Goal: Task Accomplishment & Management: Use online tool/utility

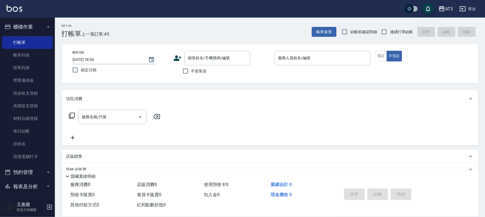
click at [177, 57] on icon at bounding box center [178, 58] width 8 height 5
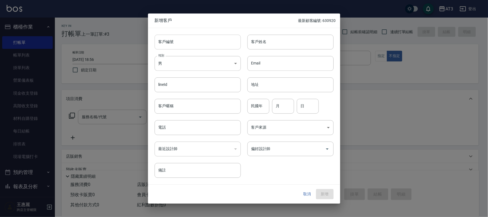
click at [176, 44] on input "客戶編號" at bounding box center [198, 42] width 86 height 15
type input "701221-2"
type input "x"
type input "[PERSON_NAME]"
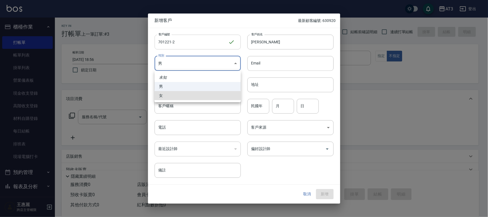
type input "[DEMOGRAPHIC_DATA]"
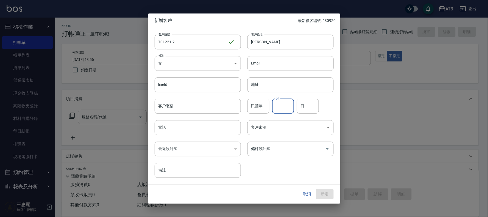
click at [251, 109] on input "民國年" at bounding box center [259, 106] width 22 height 15
type input "70"
type input "12"
type input "21"
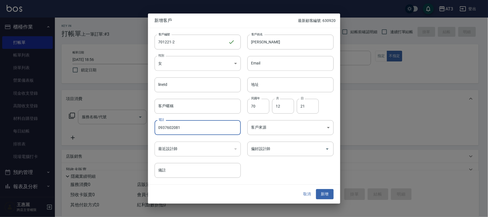
type input "0937602081"
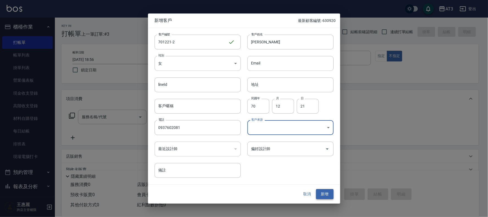
click at [322, 196] on button "新增" at bounding box center [325, 195] width 18 height 10
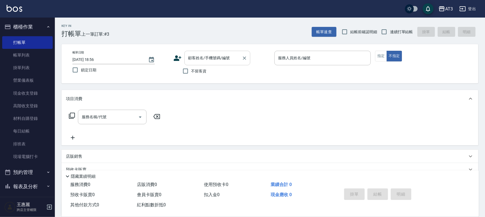
click at [199, 58] on input "顧客姓名/手機號碼/編號" at bounding box center [213, 58] width 53 height 10
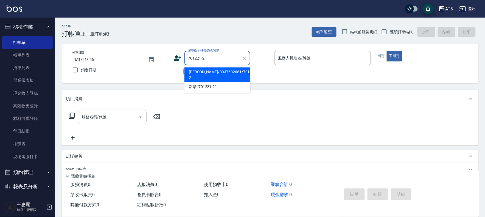
type input "[PERSON_NAME]/0937602081/701221-2"
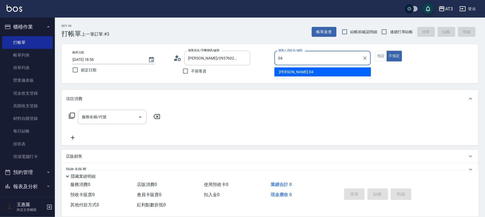
type input "惠麗-04"
type button "false"
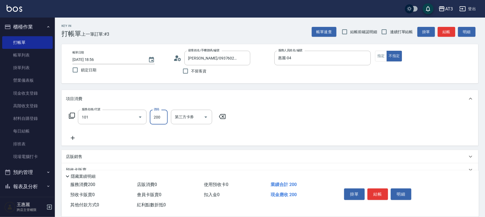
type input "洗髮(101)"
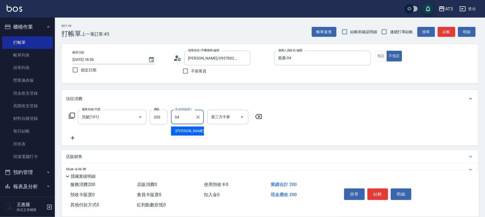
type input "惠麗-04"
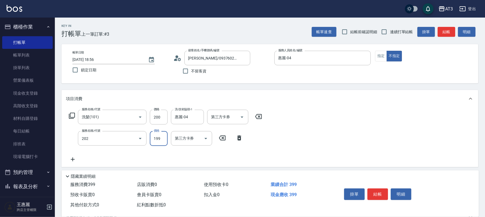
type input "不指定單剪(202)"
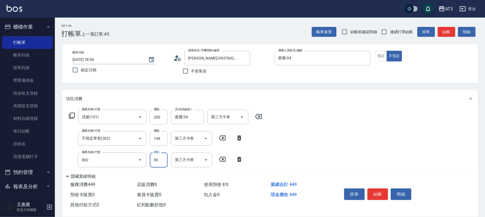
type input "潤絲/加精油(802)"
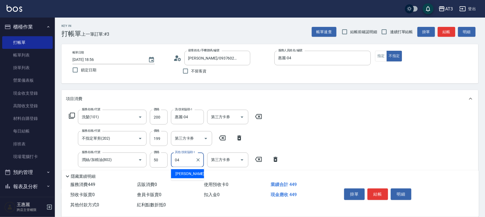
type input "惠麗-04"
click at [371, 195] on button "結帳" at bounding box center [378, 195] width 21 height 12
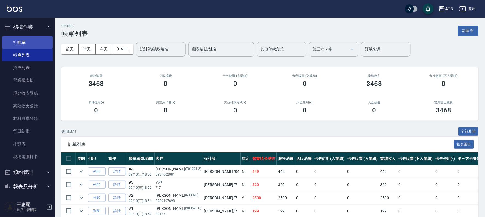
click at [26, 41] on link "打帳單" at bounding box center [27, 42] width 51 height 13
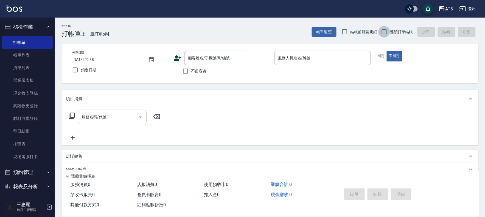
click at [381, 31] on input "連續打單結帳" at bounding box center [385, 32] width 12 height 12
checkbox input "true"
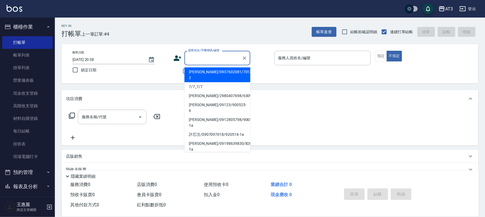
click at [193, 56] on input "顧客姓名/手機號碼/編號" at bounding box center [213, 58] width 53 height 10
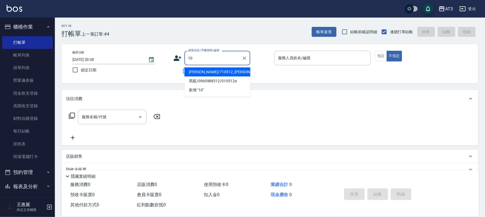
type input "[PERSON_NAME]/710512_[PERSON_NAME]/710512a"
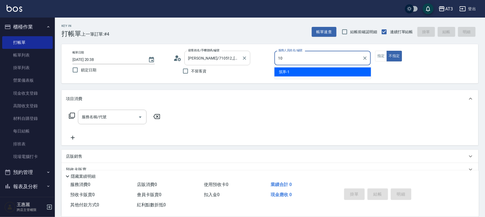
type input "10"
type button "false"
type input "菲比-10"
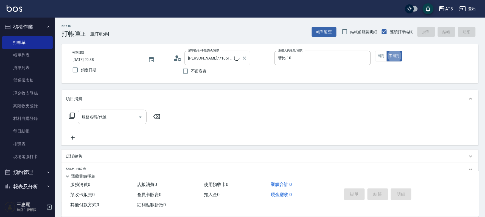
type input "10/10_/10"
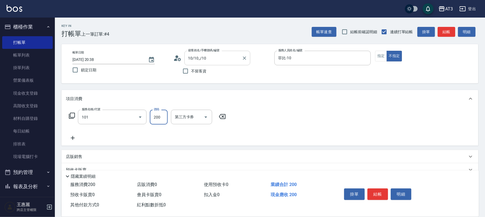
type input "洗髮(101)"
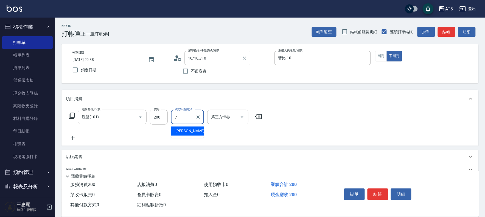
type input "子晴-7"
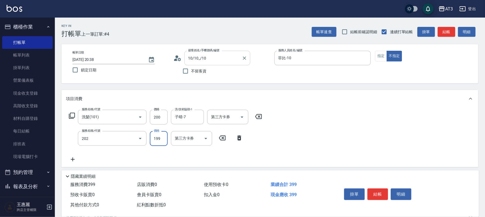
type input "不指定單剪(202)"
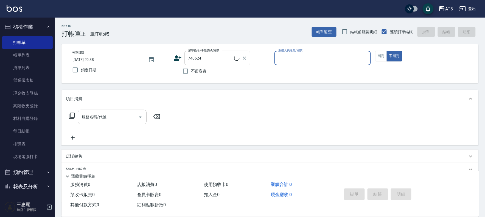
type input "[PERSON_NAME]/0915085086/740624"
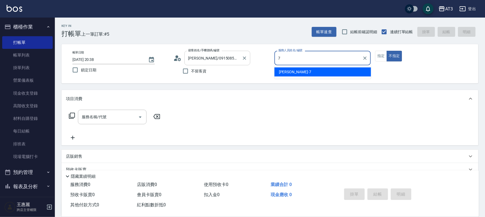
type input "子晴-7"
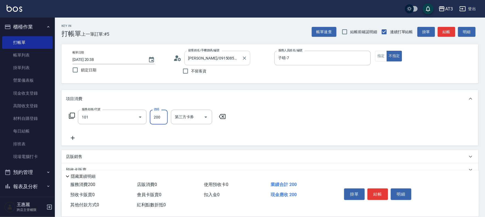
type input "洗髮(101)"
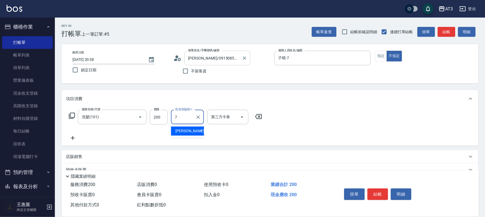
type input "子晴-7"
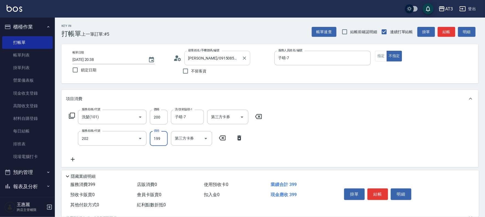
type input "不指定單剪(202)"
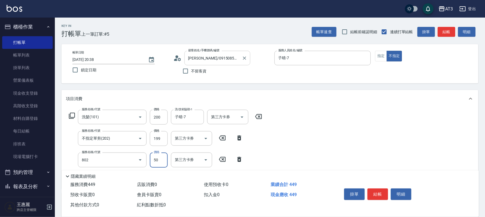
type input "潤絲/加精油(802)"
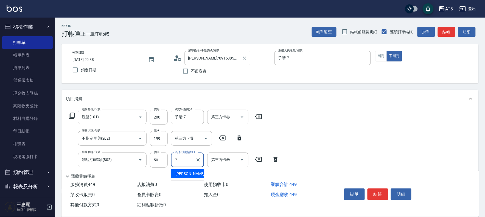
type input "子晴-7"
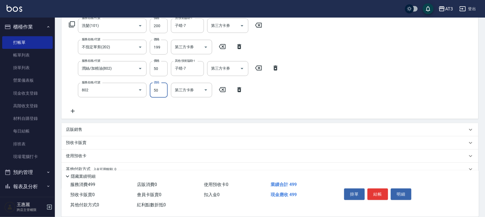
type input "潤絲/加精油(802)"
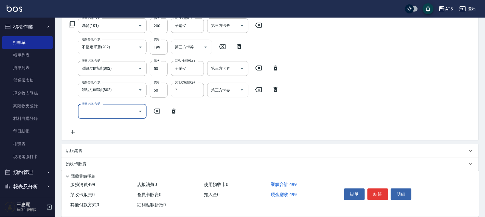
type input "子晴-7"
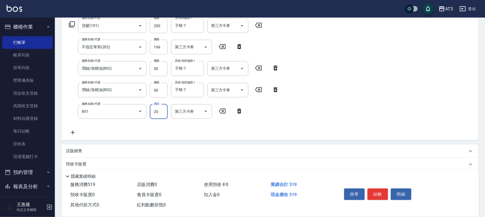
type input "潤絲(801)"
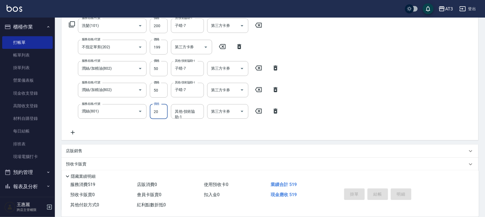
type input "[DATE] 20:39"
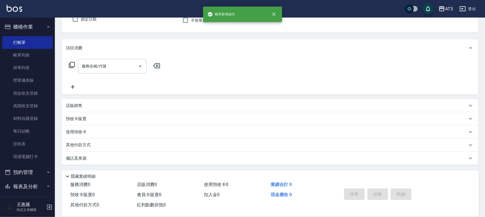
scroll to position [0, 0]
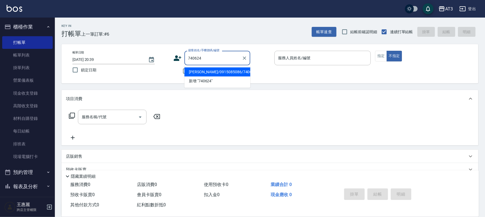
type input "[PERSON_NAME]/0915085086/740624"
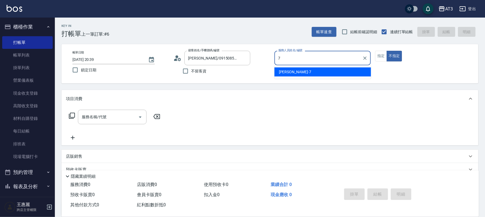
type input "子晴-7"
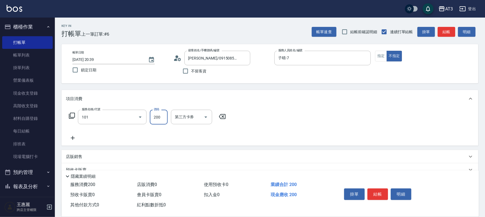
type input "洗髮(101)"
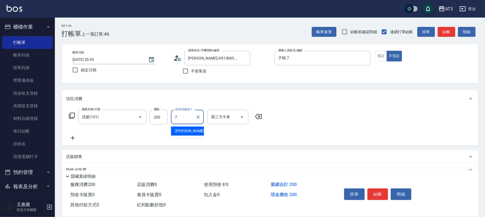
type input "子晴-7"
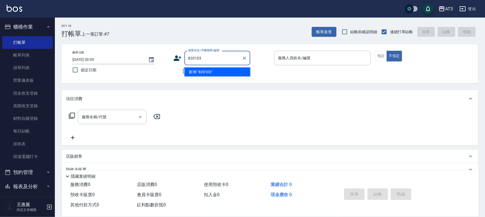
type input "820103"
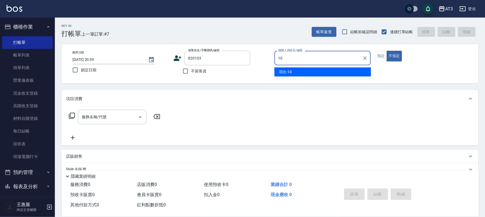
type input "菲比-10"
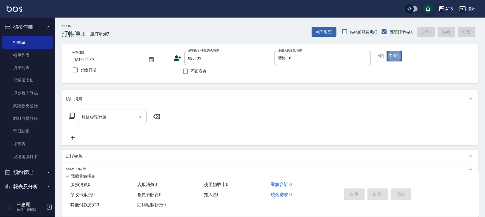
type input "[PERSON_NAME]/0936366335/820103"
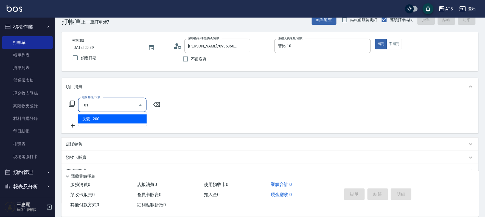
type input "洗髮(101)"
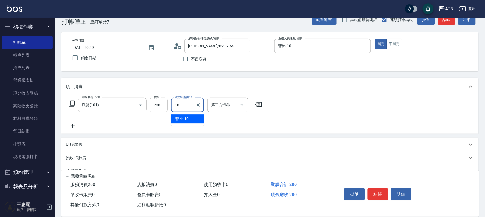
type input "菲比-10"
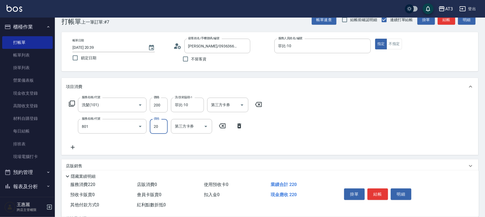
type input "潤絲(801)"
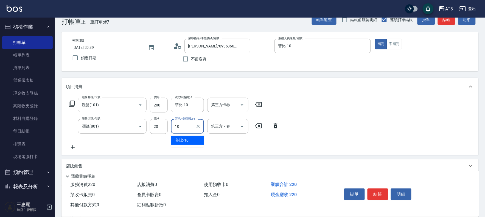
type input "菲比-10"
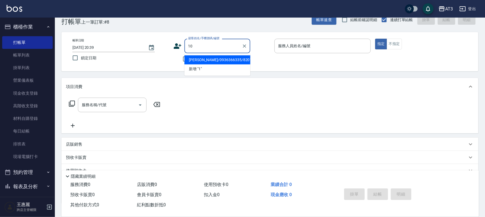
type input "10"
type input "1"
type input "[PERSON_NAME]/0936366335/820103"
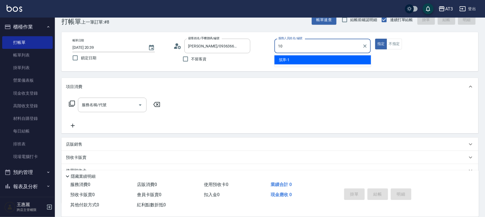
type input "10"
type button "true"
type input "菲比-10"
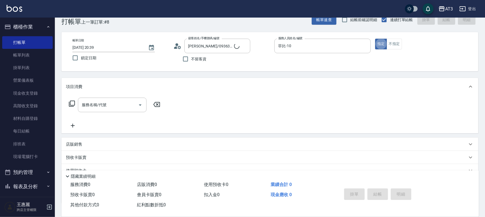
type input "10/10_/10"
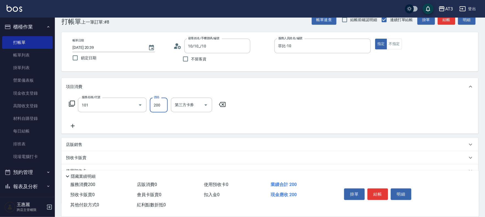
type input "洗髮(101)"
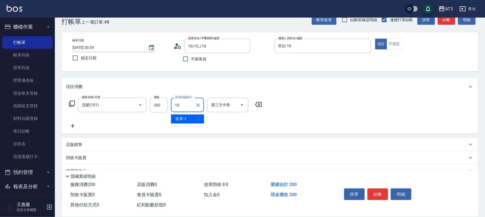
type input "菲比-10"
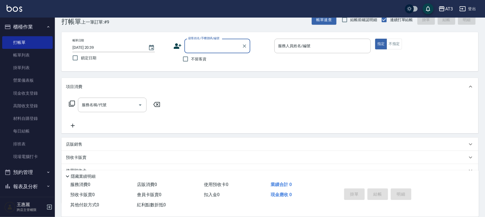
click at [180, 47] on icon at bounding box center [178, 46] width 8 height 8
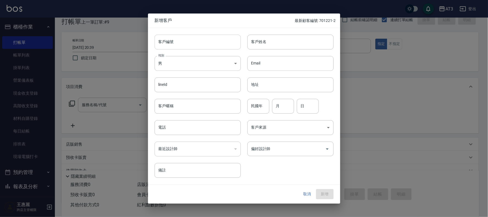
click at [179, 41] on input "客戶編號" at bounding box center [198, 42] width 86 height 15
type input "800419"
type input "[PERSON_NAME]"
click at [263, 107] on input "民國年" at bounding box center [259, 106] width 22 height 15
type input "80"
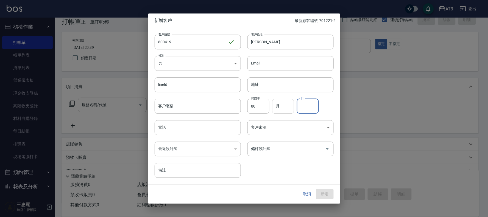
click at [280, 107] on input "月" at bounding box center [283, 106] width 22 height 15
type input "04"
type input "19"
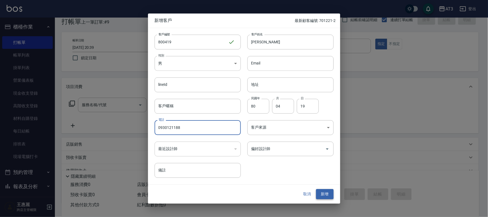
type input "0930121188"
click at [325, 195] on button "新增" at bounding box center [325, 195] width 18 height 10
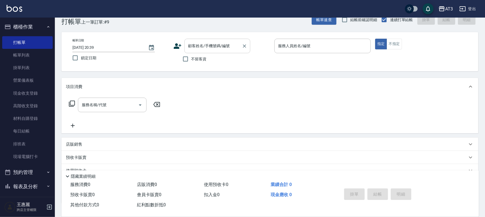
click at [193, 46] on input "顧客姓名/手機號碼/編號" at bounding box center [213, 46] width 53 height 10
click at [175, 45] on icon at bounding box center [178, 46] width 8 height 8
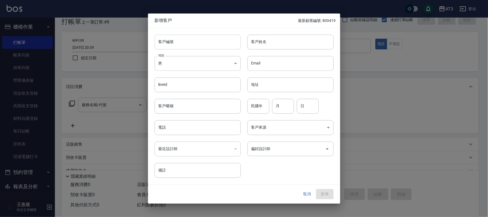
click at [178, 42] on input "客戶編號" at bounding box center [198, 42] width 86 height 15
type input "800128-1"
type input "謝炘宬"
click at [264, 111] on input "民國年" at bounding box center [259, 106] width 22 height 15
type input "80"
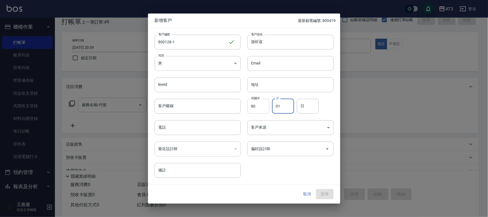
type input "01"
type input "28"
click at [194, 129] on input "0988" at bounding box center [198, 127] width 86 height 15
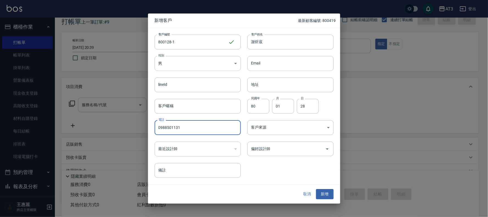
type input "0988501131"
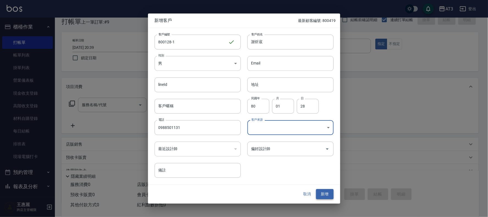
click at [323, 196] on button "新增" at bounding box center [325, 195] width 18 height 10
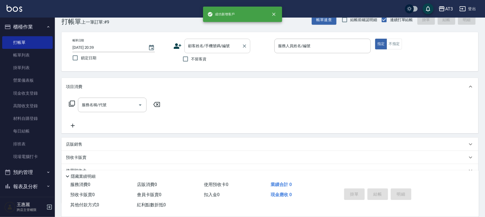
click at [204, 40] on div "顧客姓名/手機號碼/編號" at bounding box center [218, 46] width 66 height 15
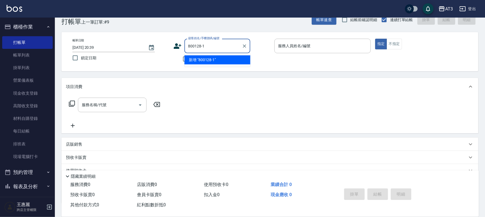
type input "800128-1"
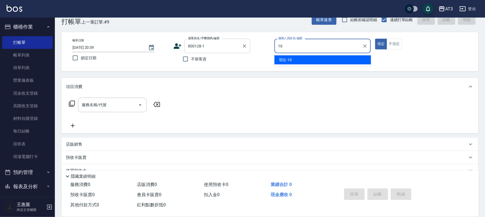
type input "菲比-10"
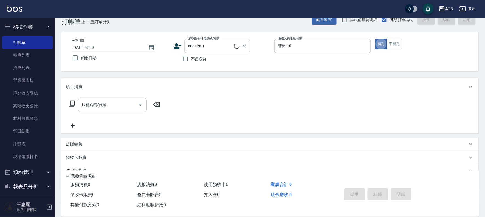
type input "謝炘宬/0988501131/800128-1"
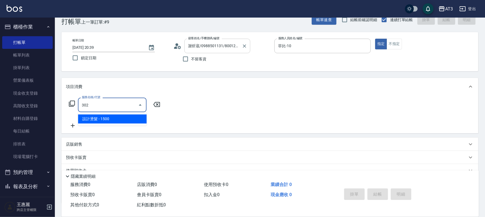
type input "設計燙髮(302)"
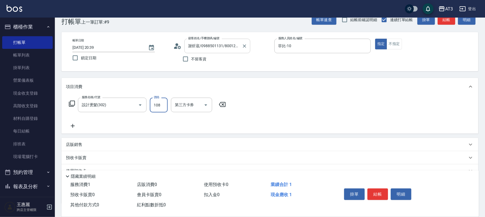
type input "1080"
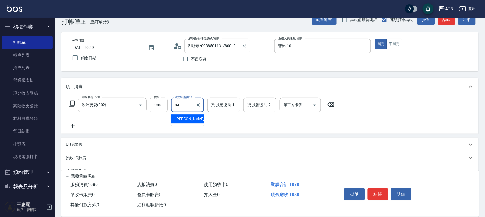
type input "惠麗-04"
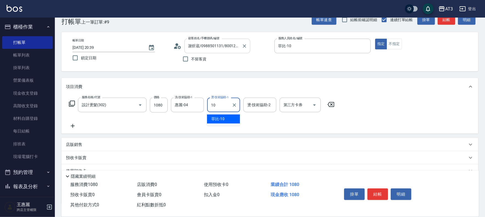
type input "菲比-10"
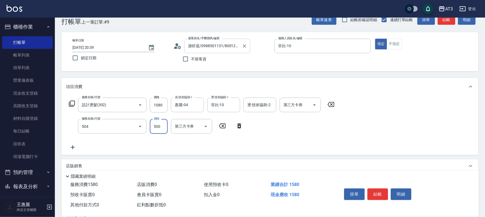
type input "順子護髮(504)"
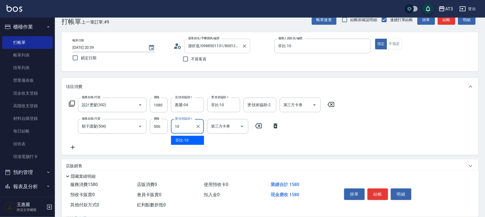
type input "菲比-10"
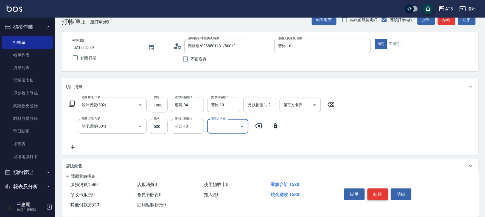
click at [380, 195] on button "結帳" at bounding box center [378, 195] width 21 height 12
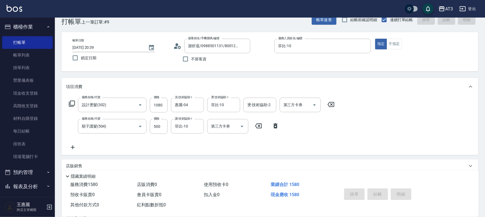
type input "[DATE] 20:42"
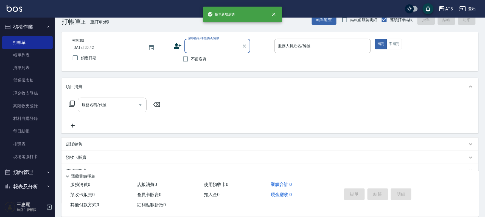
scroll to position [0, 0]
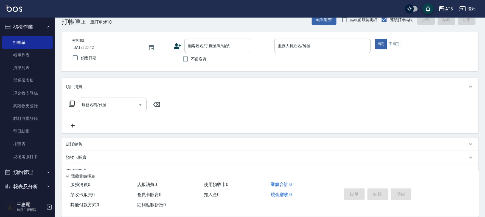
click at [177, 46] on icon at bounding box center [178, 45] width 8 height 5
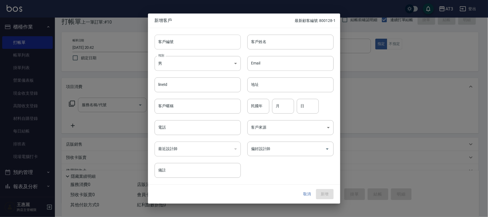
click at [194, 37] on input "客戶編號" at bounding box center [198, 42] width 86 height 15
type input "790220"
type input "[PERSON_NAME]"
type input "79"
type input "02"
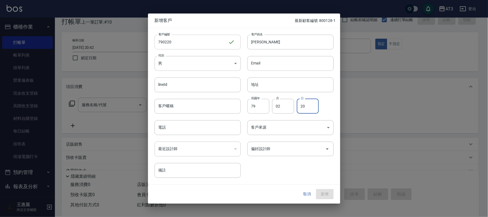
type input "20"
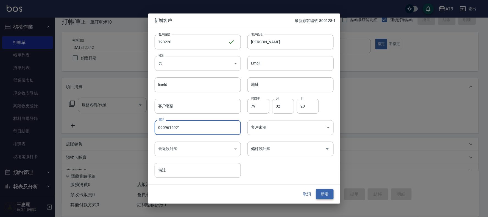
type input "0909616921"
click at [330, 196] on button "新增" at bounding box center [325, 195] width 18 height 10
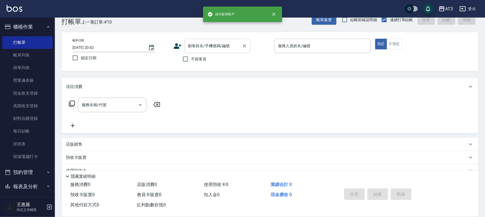
click at [215, 46] on input "顧客姓名/手機號碼/編號" at bounding box center [213, 46] width 53 height 10
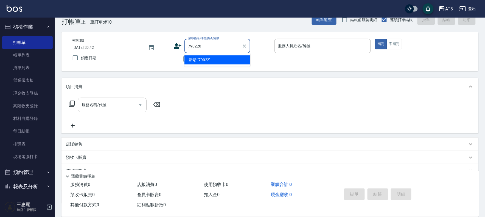
type input "790220"
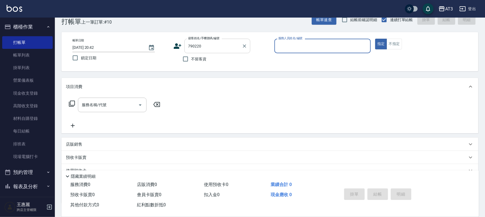
type input "1"
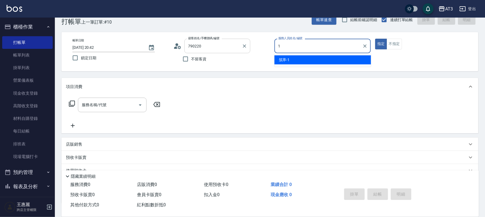
type input "[PERSON_NAME]/0909616921/790220"
type input "菲比-10"
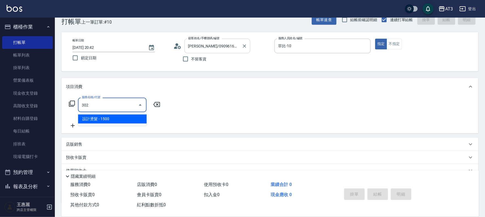
type input "設計燙髮(302)"
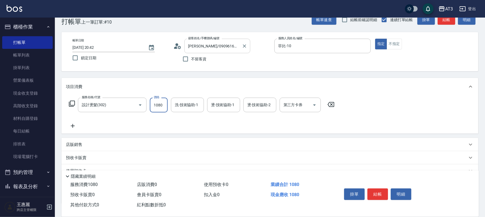
type input "1080"
type input "惠麗-04"
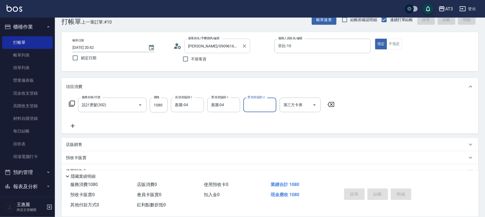
type input "[DATE] 20:44"
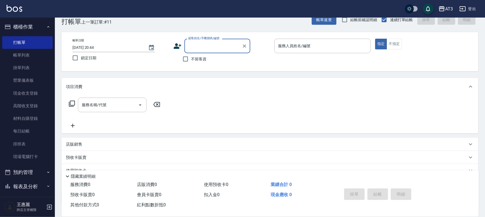
click at [176, 45] on icon at bounding box center [178, 45] width 8 height 5
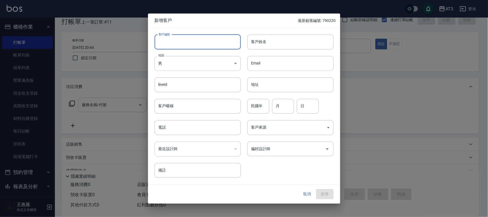
click at [176, 45] on input "客戶編號" at bounding box center [198, 42] width 86 height 15
type input "861004"
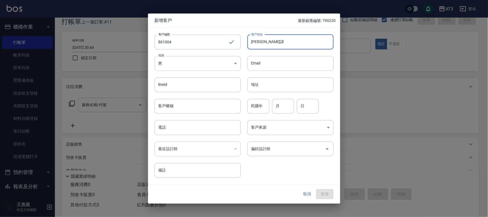
type input "[PERSON_NAME]諱"
type input "86"
type input "10"
type input "04"
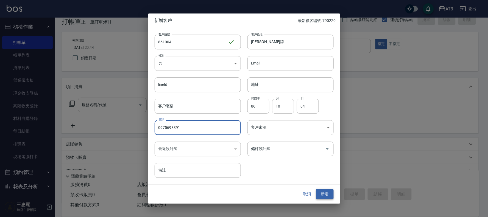
type input "0975698391"
click at [326, 192] on button "新增" at bounding box center [325, 195] width 18 height 10
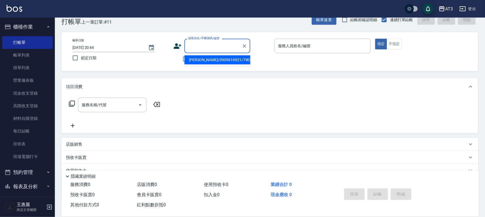
click at [205, 44] on input "顧客姓名/手機號碼/編號" at bounding box center [213, 46] width 53 height 10
type input "[PERSON_NAME]/0916802299/910426"
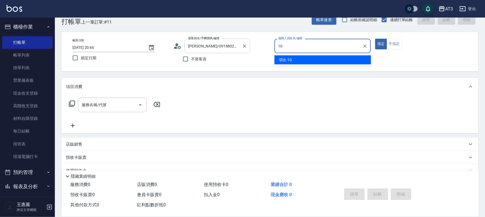
type input "菲比-10"
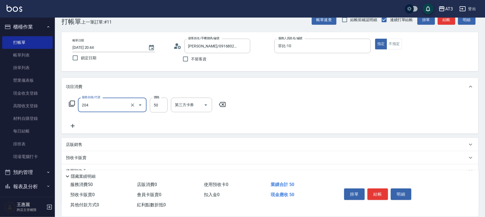
type input "修眉毛(204)"
type input "100"
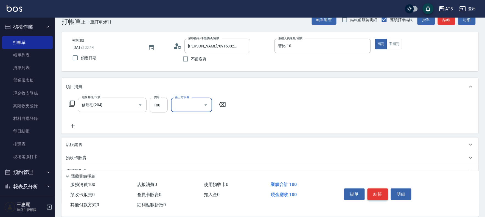
click at [380, 193] on button "結帳" at bounding box center [378, 195] width 21 height 12
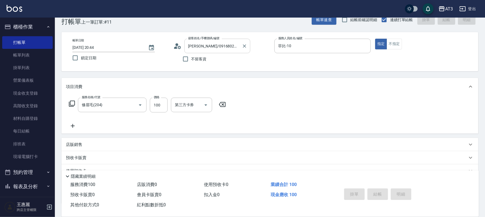
type input "[DATE] 20:46"
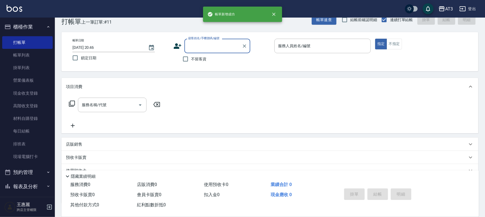
click at [223, 46] on input "顧客姓名/手機號碼/編號" at bounding box center [213, 46] width 53 height 10
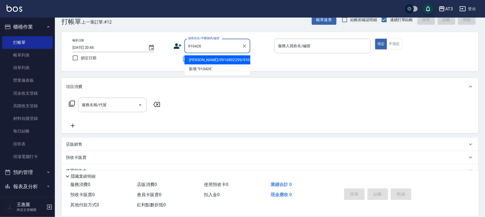
type input "[PERSON_NAME]/0916802299/910426"
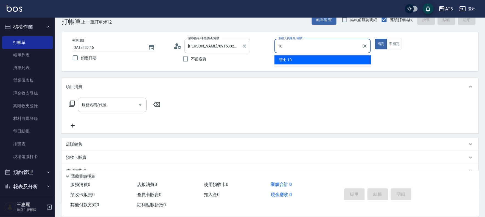
type input "菲比-10"
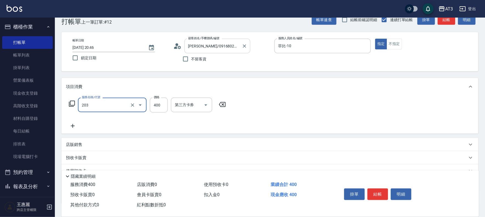
type input "指定單剪(203)"
type input "200"
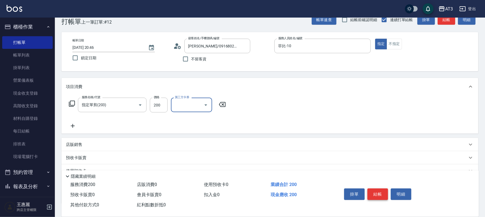
click at [378, 194] on button "結帳" at bounding box center [378, 195] width 21 height 12
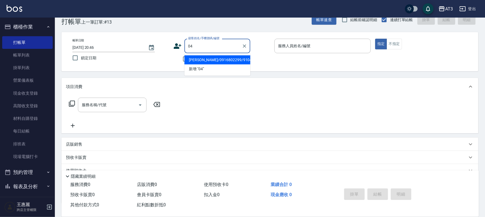
type input "04"
type input "0"
type input "[PERSON_NAME]/0916802299/910426"
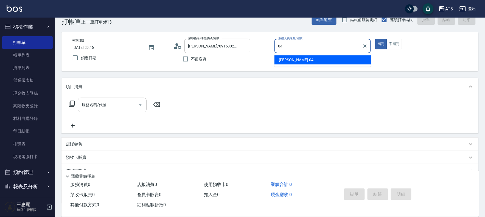
type input "惠麗-04"
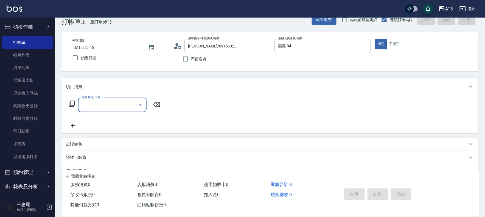
type input "[PERSON_NAME]/04_[PERSON_NAME]/04"
type input "修眉毛(204)"
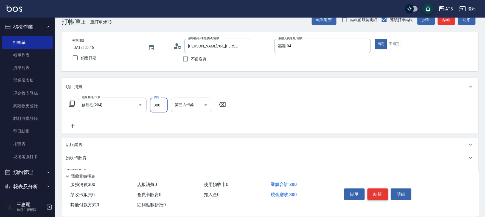
type input "300"
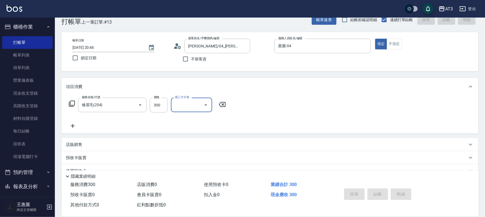
type input "[DATE] 20:47"
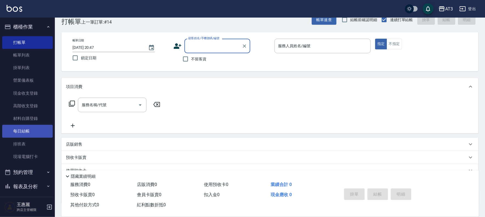
click at [30, 129] on link "每日結帳" at bounding box center [27, 131] width 51 height 13
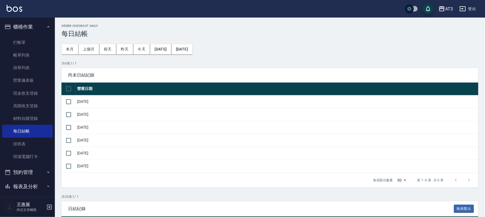
click at [69, 87] on input "checkbox" at bounding box center [69, 89] width 12 height 12
checkbox input "true"
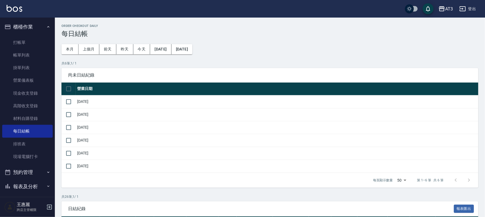
checkbox input "true"
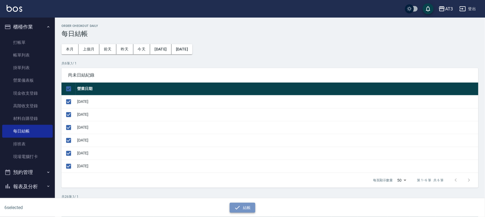
click at [253, 207] on button "結帳" at bounding box center [243, 208] width 26 height 10
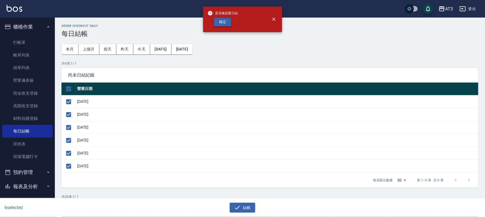
click at [222, 24] on button "確定" at bounding box center [223, 22] width 18 height 9
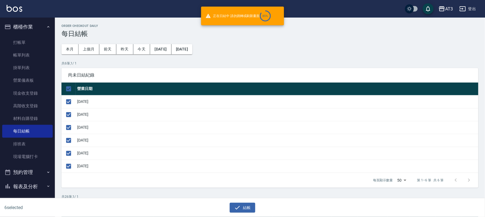
checkbox input "false"
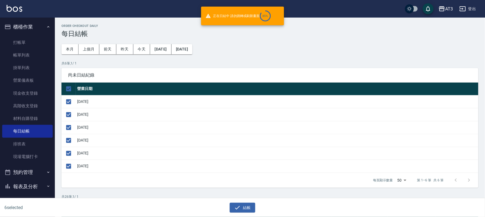
checkbox input "false"
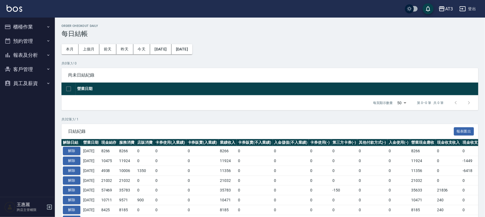
click at [22, 58] on button "報表及分析" at bounding box center [27, 55] width 51 height 14
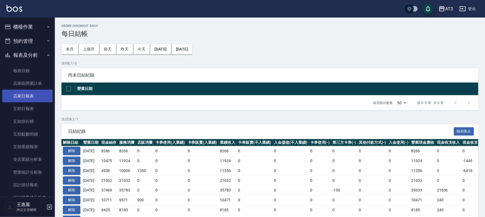
click at [26, 92] on link "店家日報表" at bounding box center [27, 96] width 51 height 13
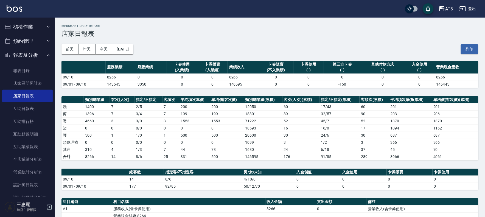
click at [27, 25] on button "櫃檯作業" at bounding box center [27, 27] width 51 height 14
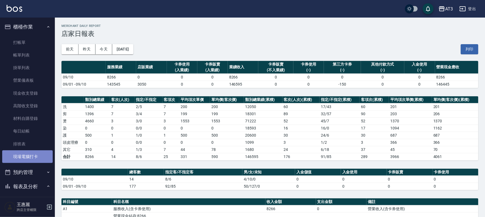
click at [37, 154] on link "現場電腦打卡" at bounding box center [27, 157] width 51 height 13
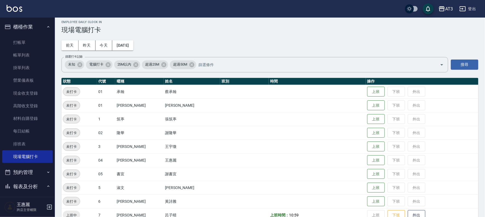
scroll to position [152, 0]
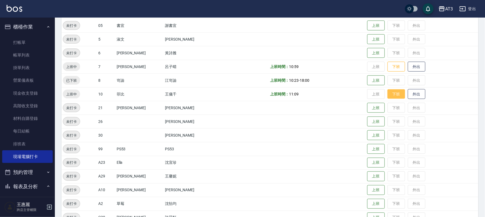
click at [389, 93] on button "下班" at bounding box center [397, 95] width 18 height 10
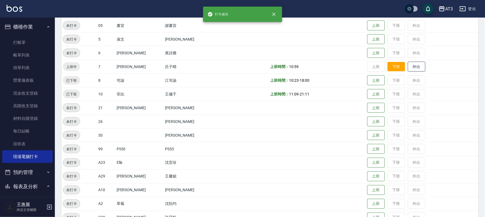
scroll to position [152, 0]
click at [388, 70] on button "下班" at bounding box center [397, 67] width 18 height 10
